Goal: Check status: Check status

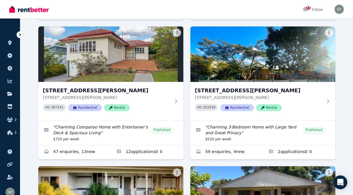
scroll to position [203, 0]
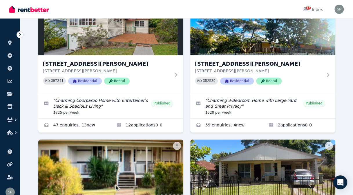
click at [72, 63] on h3 "[STREET_ADDRESS][PERSON_NAME]" at bounding box center [107, 64] width 128 height 8
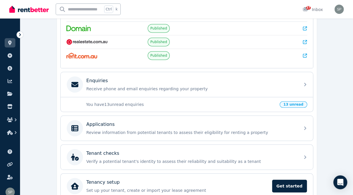
scroll to position [145, 0]
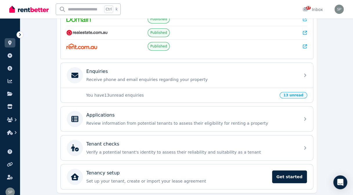
click at [279, 121] on p "Review information from potential tenants to assess their eligibility for renti…" at bounding box center [191, 124] width 210 height 6
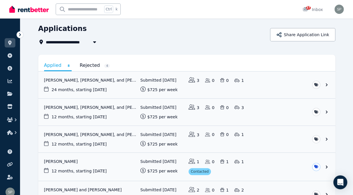
scroll to position [58, 0]
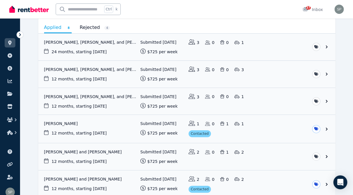
click at [61, 122] on link "View application: Joshua King" at bounding box center [186, 129] width 297 height 28
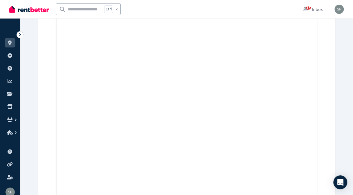
scroll to position [522, 0]
